Goal: Information Seeking & Learning: Learn about a topic

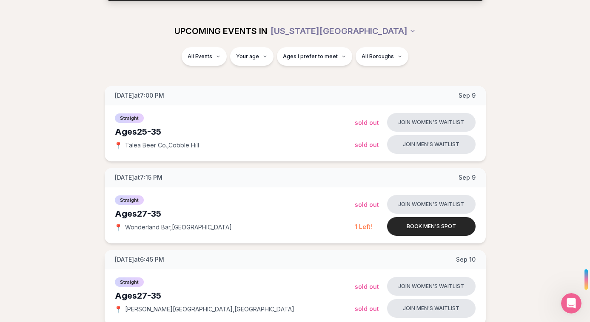
scroll to position [84, 0]
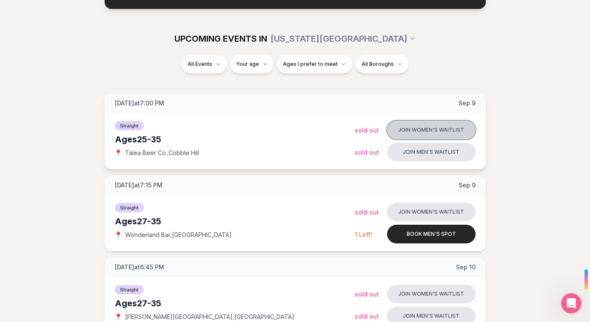
click at [419, 127] on button "Join women's waitlist" at bounding box center [431, 130] width 88 height 19
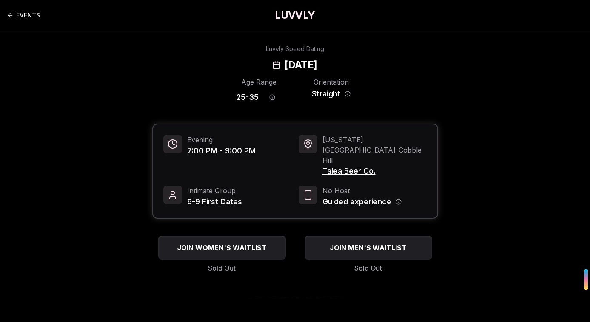
click at [14, 11] on link "EVENTS" at bounding box center [23, 15] width 33 height 17
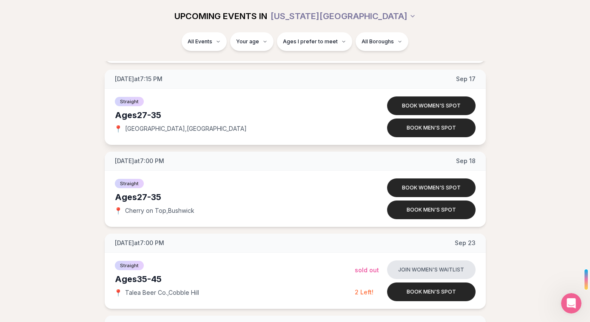
scroll to position [1173, 0]
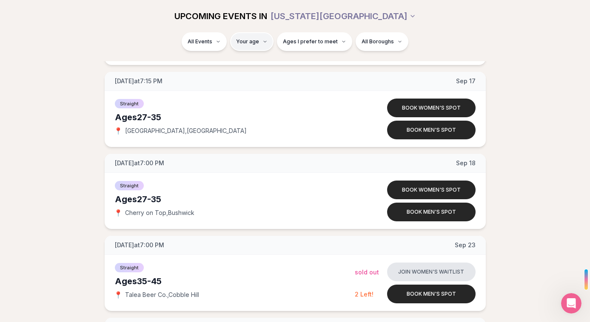
type input "**"
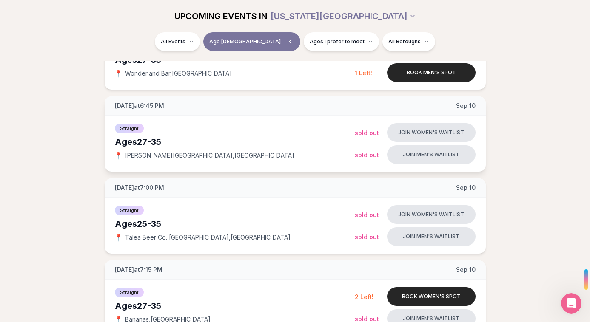
scroll to position [270, 0]
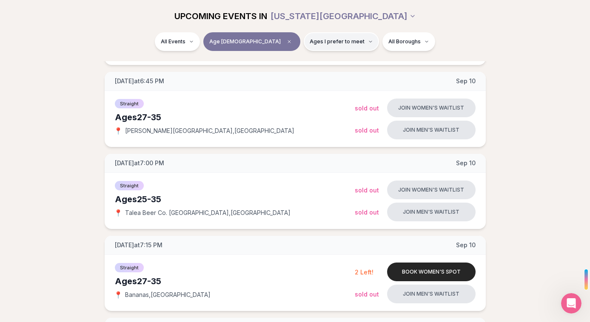
click at [313, 44] on span "Ages I prefer to meet" at bounding box center [337, 41] width 55 height 7
click at [466, 33] on div "All Events Age [DEMOGRAPHIC_DATA] Ages I prefer to meet All Boroughs" at bounding box center [295, 43] width 476 height 22
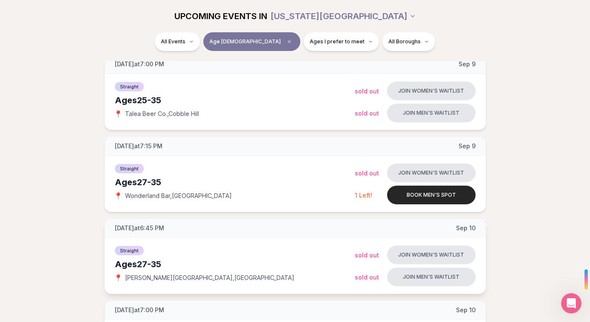
scroll to position [0, 0]
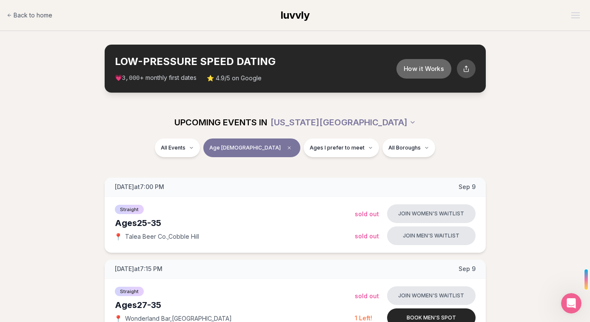
click at [412, 66] on button "How it Works" at bounding box center [423, 69] width 55 height 20
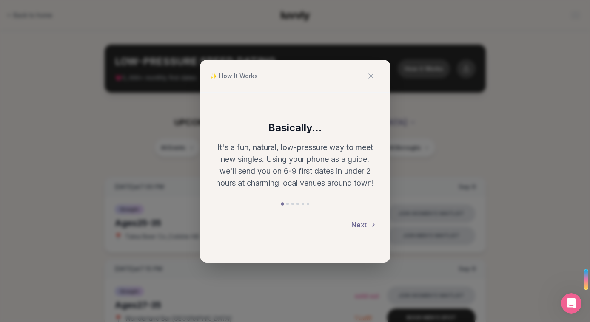
click at [364, 224] on button "Next" at bounding box center [364, 225] width 26 height 19
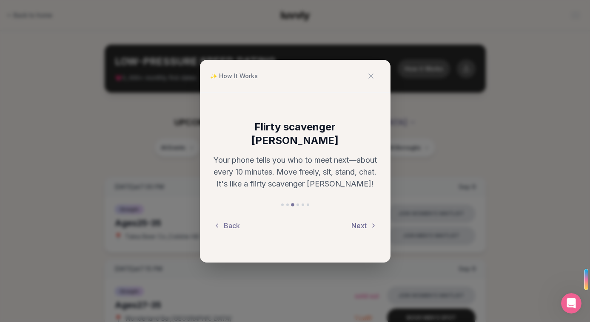
click at [362, 218] on button "Next" at bounding box center [364, 226] width 26 height 19
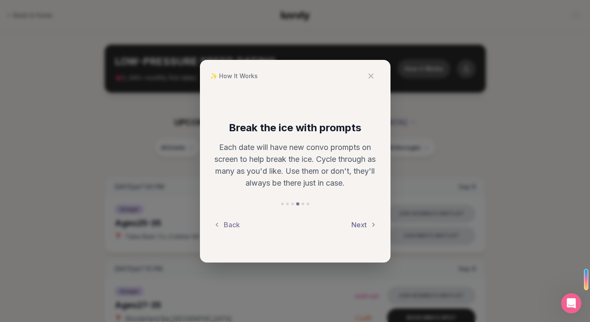
click at [361, 223] on button "Next" at bounding box center [364, 225] width 26 height 19
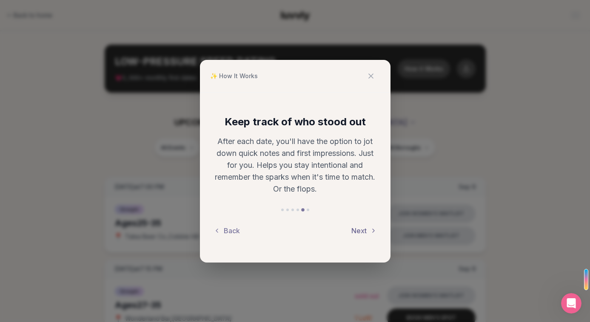
click at [362, 228] on button "Next" at bounding box center [364, 231] width 26 height 19
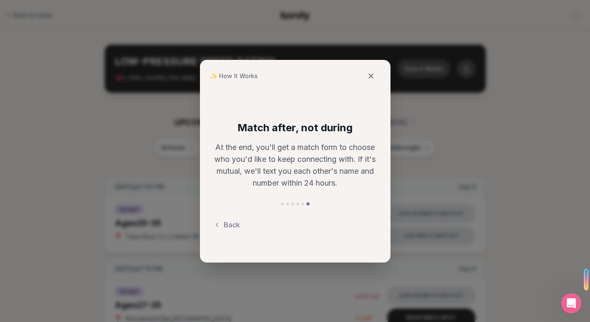
click at [369, 72] on icon at bounding box center [371, 76] width 9 height 9
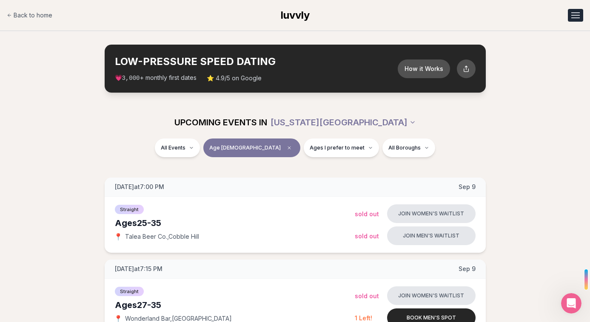
click at [571, 15] on div "Open menu" at bounding box center [575, 15] width 9 height 1
click at [540, 31] on link "Q&A" at bounding box center [553, 36] width 59 height 15
